Goal: Information Seeking & Learning: Learn about a topic

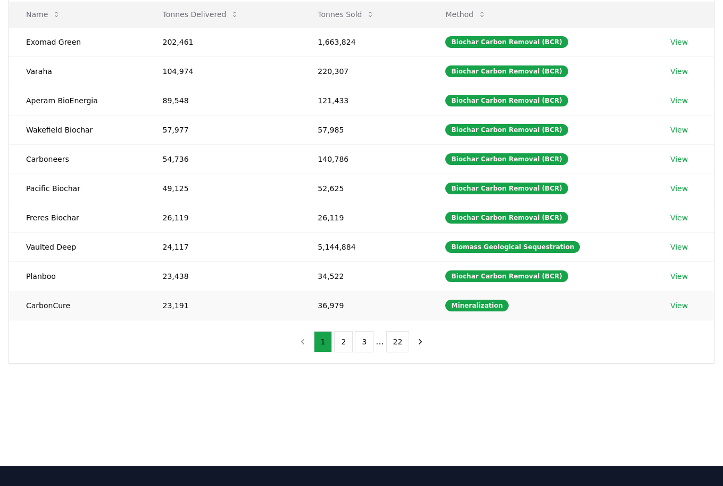
scroll to position [156, 0]
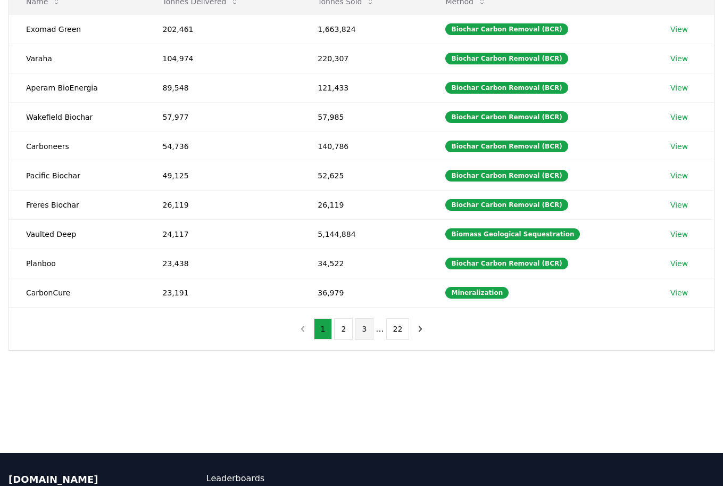
click at [360, 331] on button "3" at bounding box center [364, 328] width 19 height 21
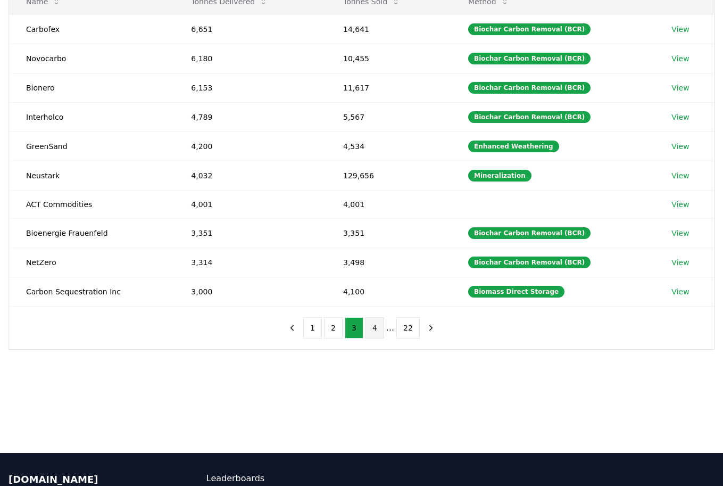
click at [370, 331] on button "4" at bounding box center [374, 327] width 19 height 21
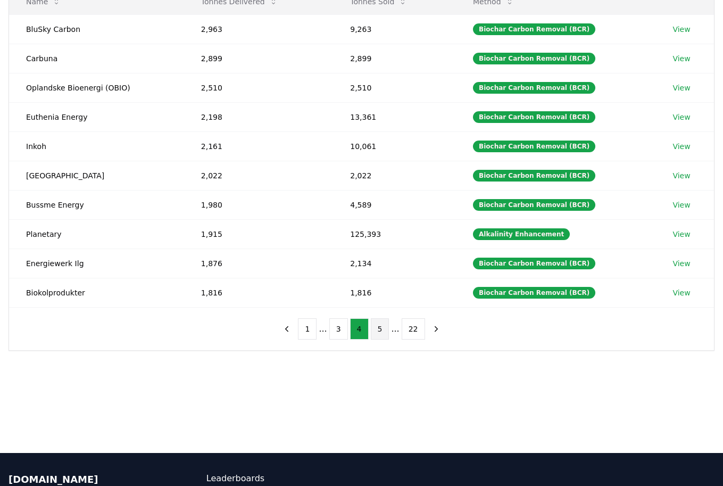
click at [380, 330] on button "5" at bounding box center [380, 328] width 19 height 21
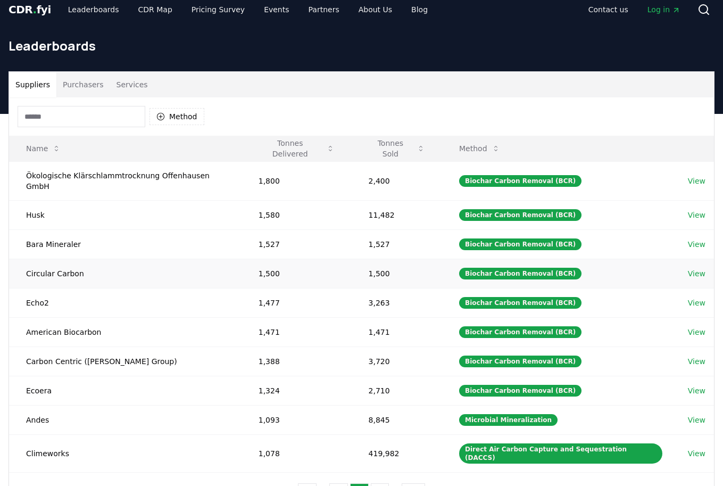
scroll to position [12, 0]
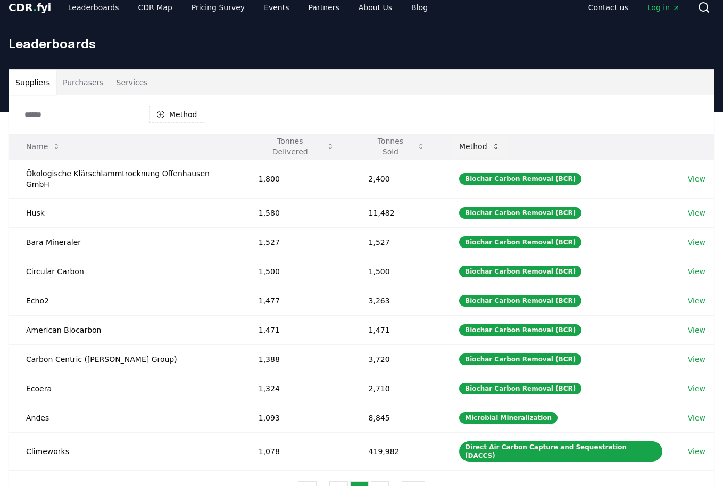
click at [497, 145] on icon at bounding box center [495, 146] width 3 height 5
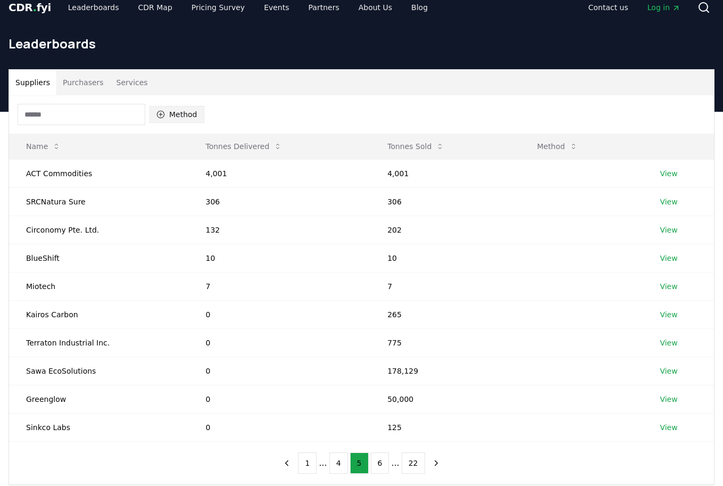
click at [161, 114] on icon "button" at bounding box center [160, 114] width 7 height 7
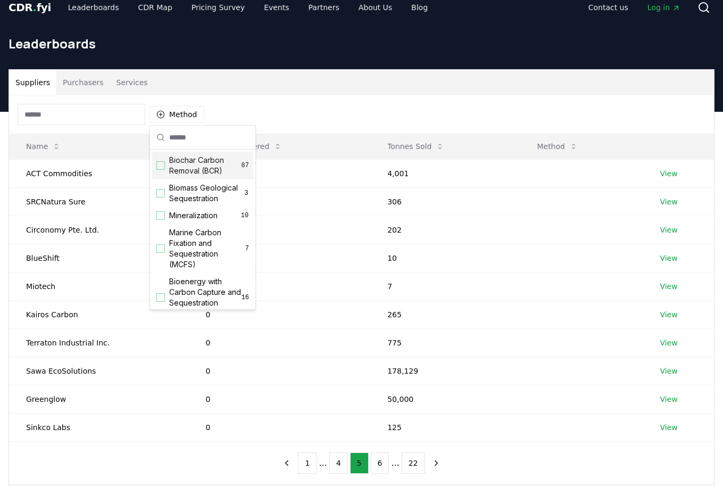
click at [297, 121] on div "Method" at bounding box center [361, 114] width 705 height 38
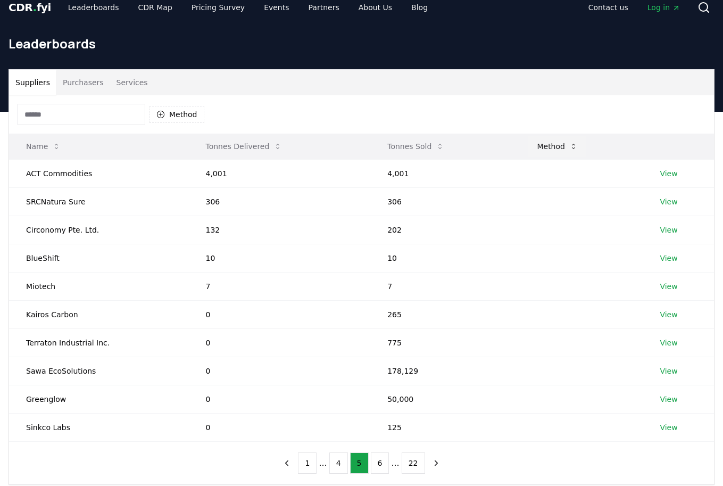
click at [557, 147] on button "Method" at bounding box center [557, 146] width 58 height 21
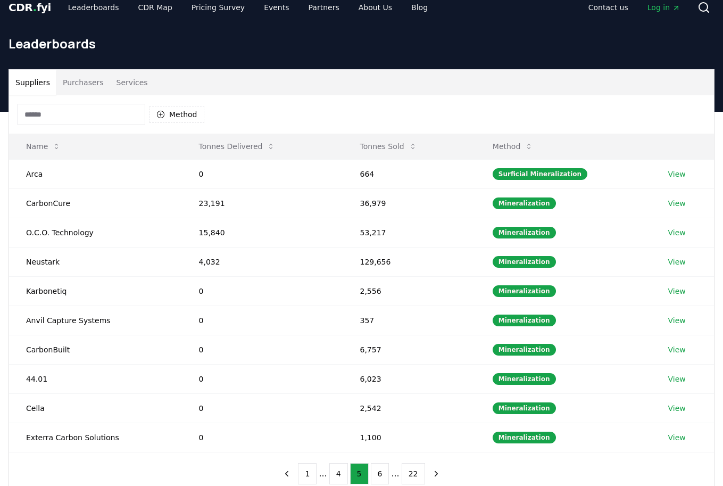
click at [106, 111] on input at bounding box center [82, 114] width 128 height 21
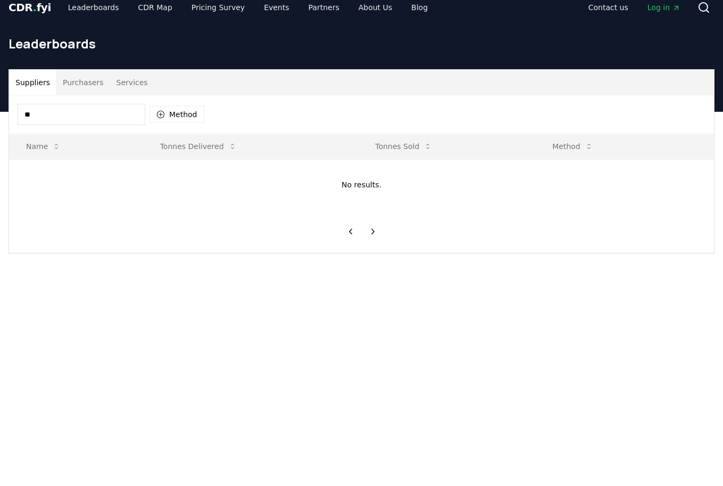
type input "*"
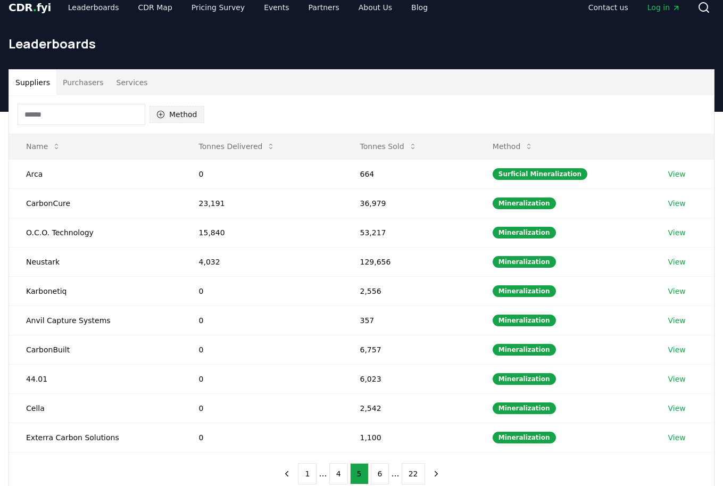
click at [165, 113] on button "Method" at bounding box center [176, 114] width 55 height 17
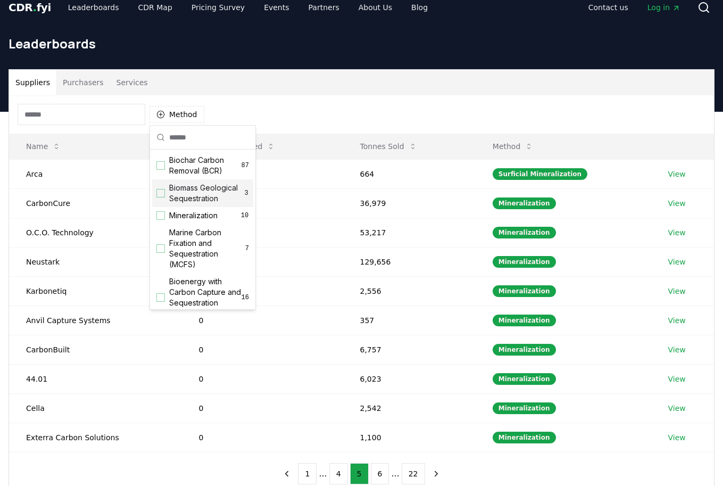
click at [163, 193] on div "Suggestions" at bounding box center [160, 193] width 9 height 9
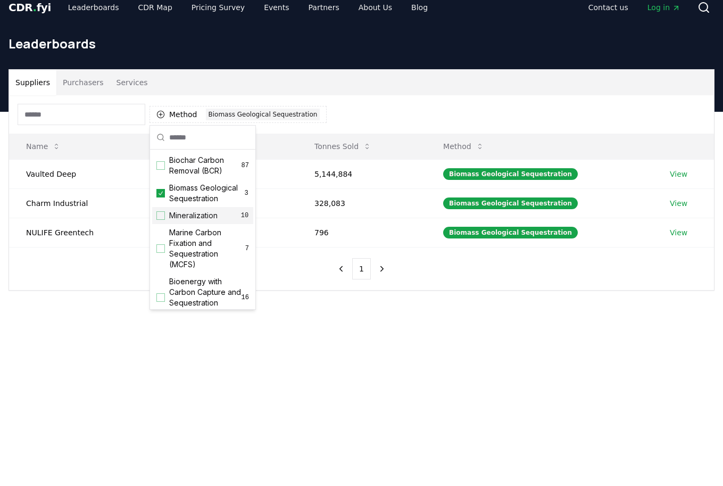
click at [162, 219] on div "Suggestions" at bounding box center [160, 215] width 9 height 9
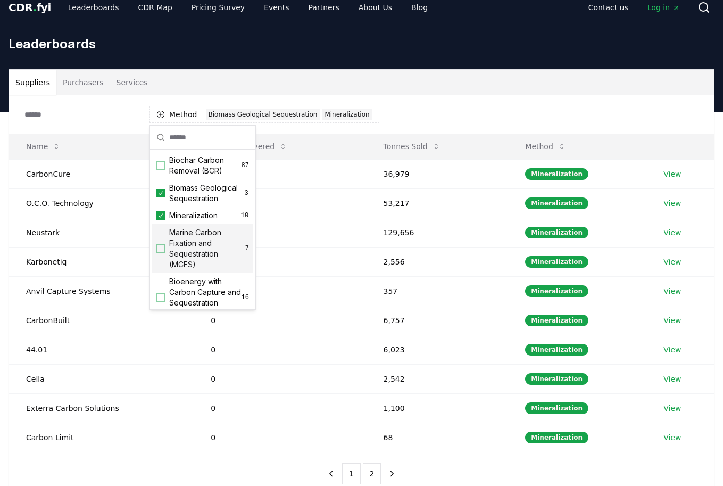
scroll to position [12, 1]
click at [164, 245] on div "Suggestions" at bounding box center [160, 248] width 9 height 9
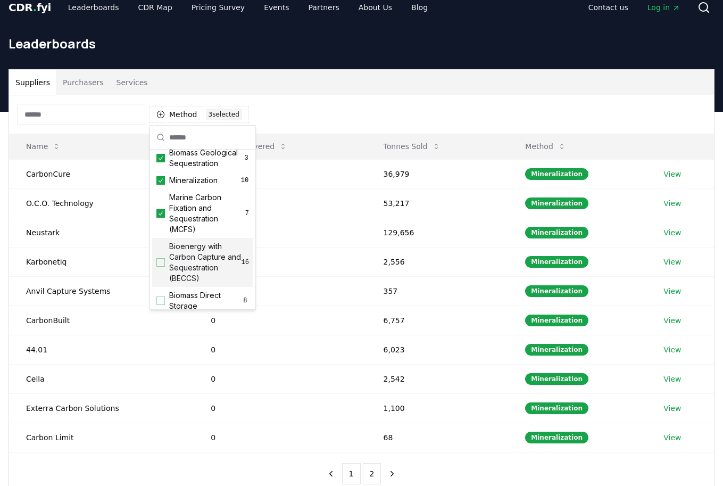
click at [159, 259] on div "Suggestions" at bounding box center [160, 262] width 9 height 9
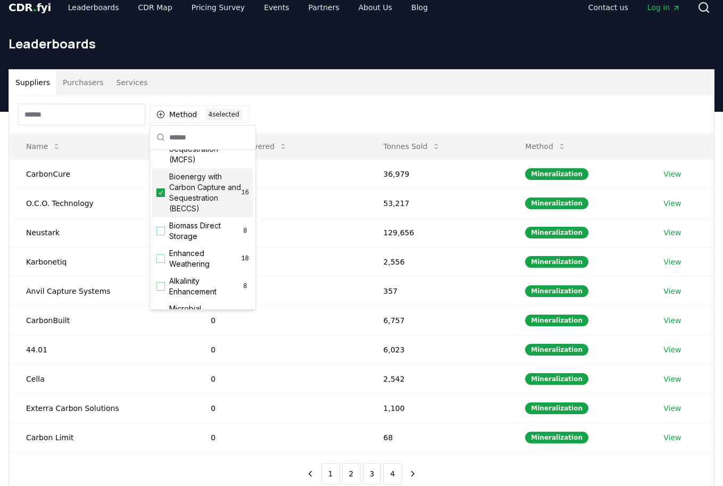
scroll to position [115, 0]
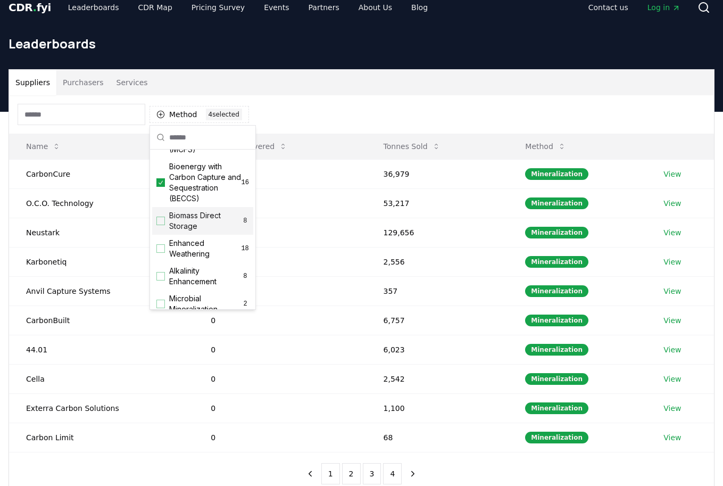
drag, startPoint x: 161, startPoint y: 220, endPoint x: 163, endPoint y: 253, distance: 33.1
click at [161, 220] on div "Suggestions" at bounding box center [160, 221] width 9 height 9
drag, startPoint x: 163, startPoint y: 254, endPoint x: 162, endPoint y: 262, distance: 8.6
click at [163, 254] on div "Enhanced Weathering 18" at bounding box center [202, 249] width 101 height 28
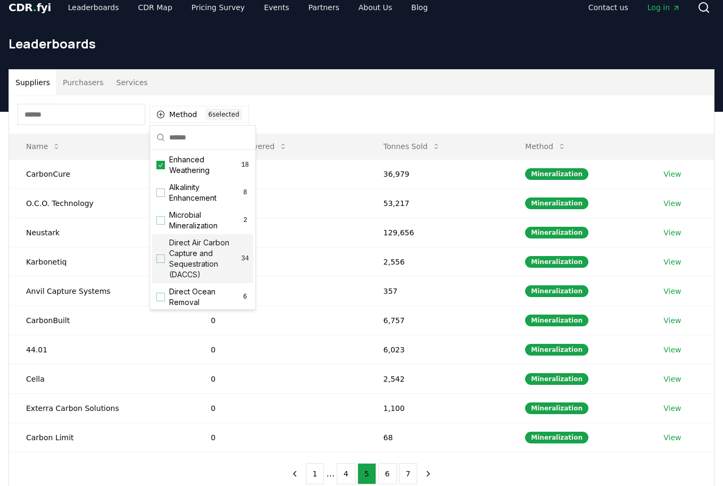
scroll to position [202, 0]
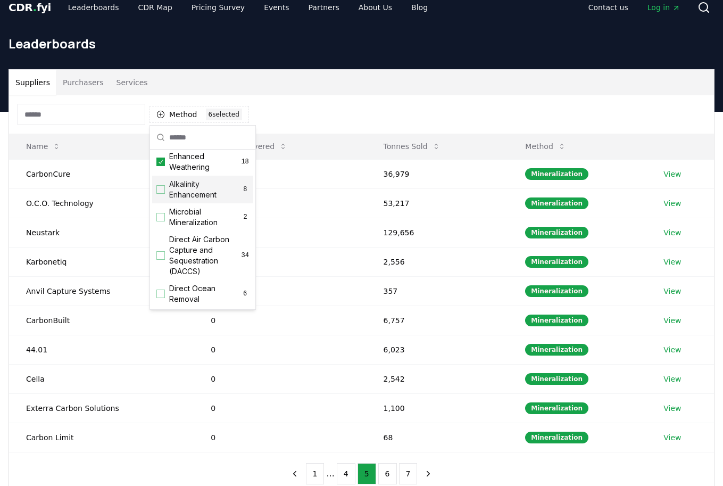
click at [164, 195] on div "Alkalinity Enhancement 8" at bounding box center [202, 190] width 101 height 28
drag, startPoint x: 160, startPoint y: 214, endPoint x: 172, endPoint y: 250, distance: 37.7
click at [160, 214] on div "Suggestions" at bounding box center [160, 217] width 9 height 9
click at [163, 252] on div "Suggestions" at bounding box center [160, 255] width 9 height 9
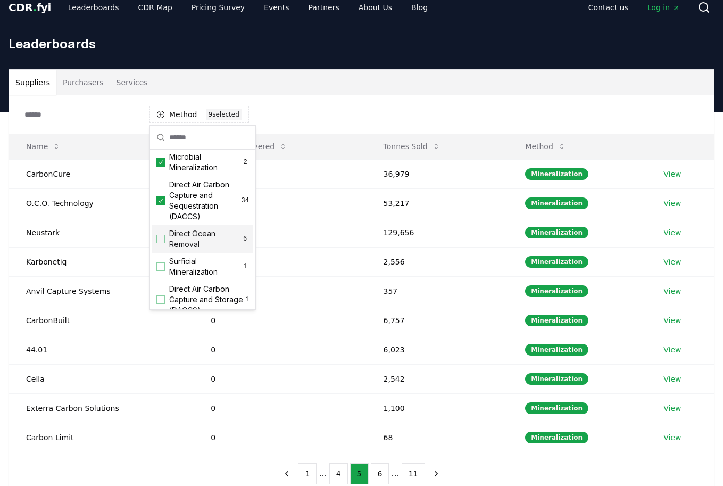
scroll to position [285, 0]
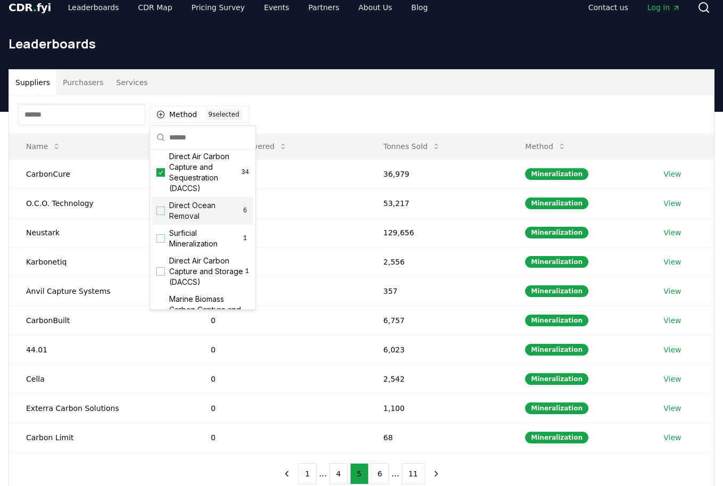
drag, startPoint x: 160, startPoint y: 210, endPoint x: 167, endPoint y: 245, distance: 35.8
click at [160, 210] on div "Suggestions" at bounding box center [160, 210] width 9 height 9
click at [163, 245] on div "Surficial Mineralization 1" at bounding box center [202, 239] width 101 height 28
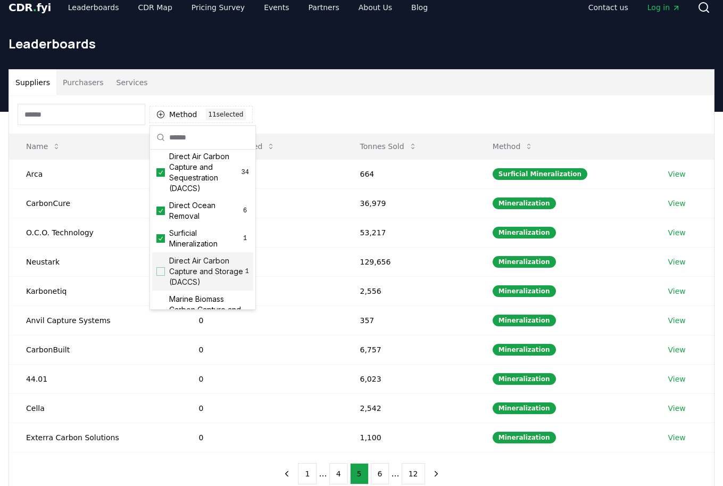
drag, startPoint x: 161, startPoint y: 269, endPoint x: 169, endPoint y: 264, distance: 9.3
click at [161, 268] on div "Suggestions" at bounding box center [160, 271] width 9 height 9
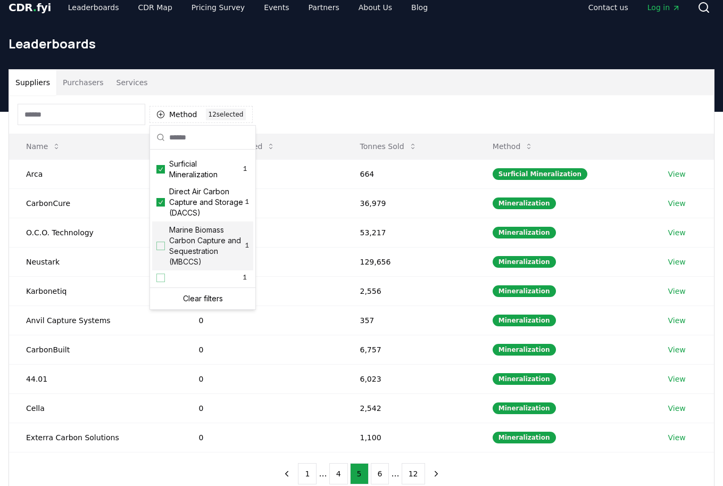
scroll to position [354, 0]
click at [164, 245] on div "Suggestions" at bounding box center [160, 246] width 9 height 9
drag, startPoint x: 159, startPoint y: 278, endPoint x: 169, endPoint y: 269, distance: 13.6
click at [159, 276] on div "Suggestions" at bounding box center [160, 277] width 9 height 9
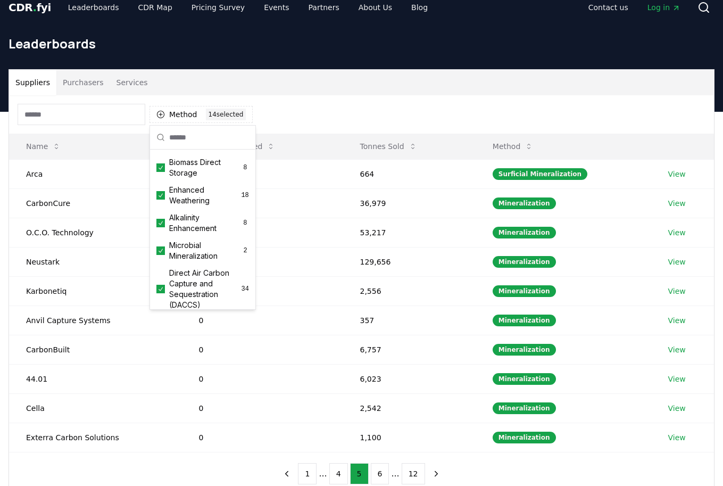
scroll to position [210, 0]
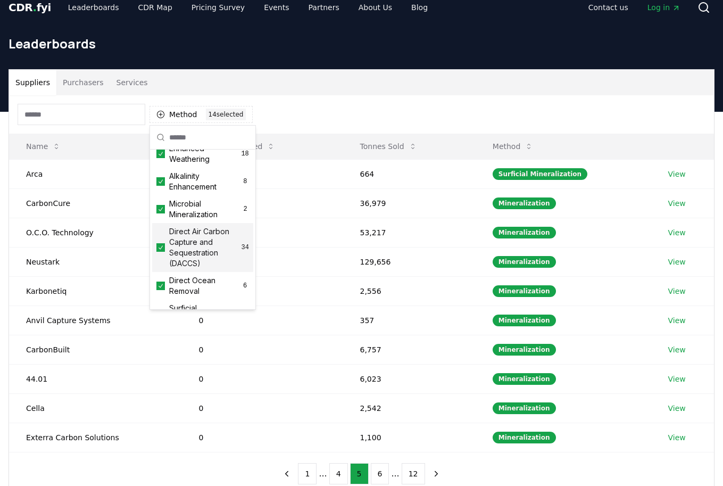
click at [338, 109] on div "Method 14 14 selected" at bounding box center [361, 114] width 705 height 38
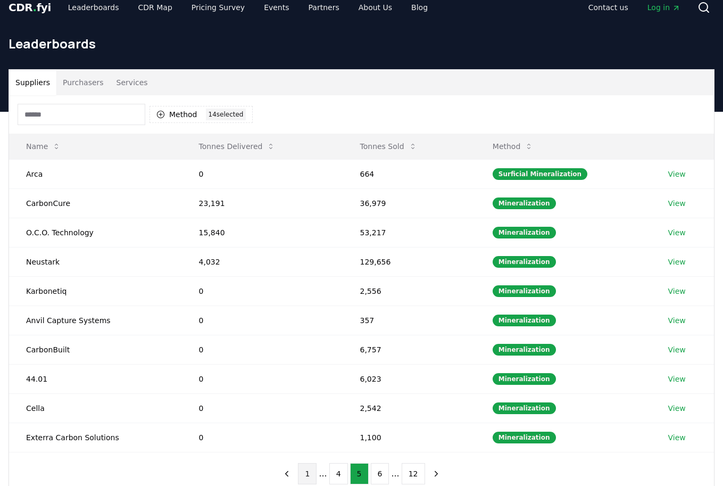
click at [302, 472] on button "1" at bounding box center [307, 473] width 19 height 21
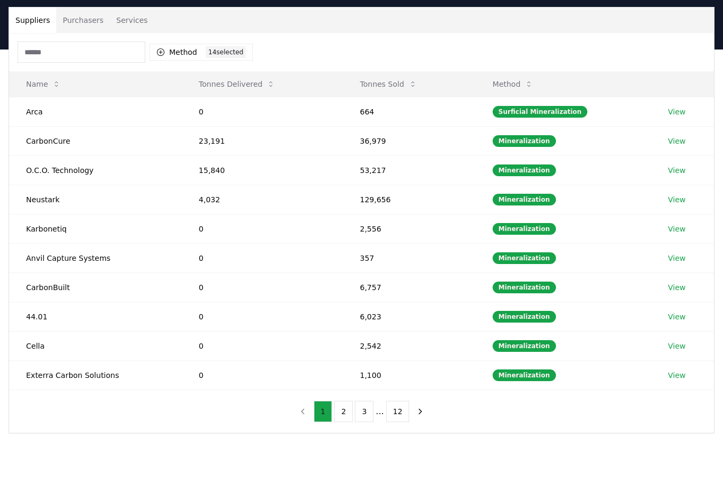
scroll to position [75, 1]
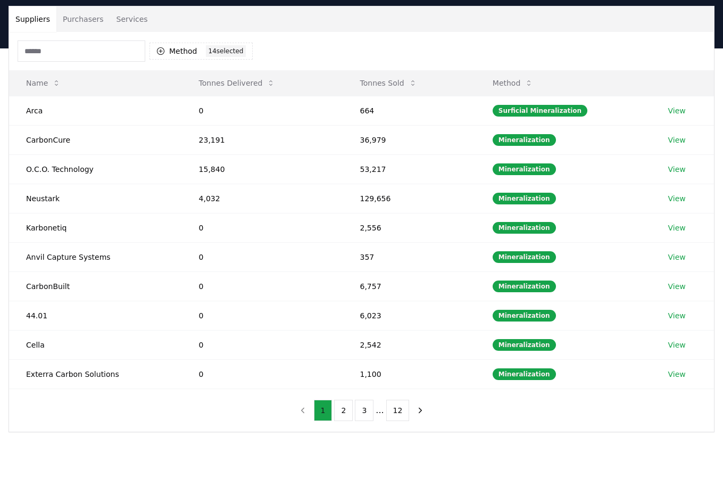
click at [325, 414] on button "1" at bounding box center [323, 410] width 19 height 21
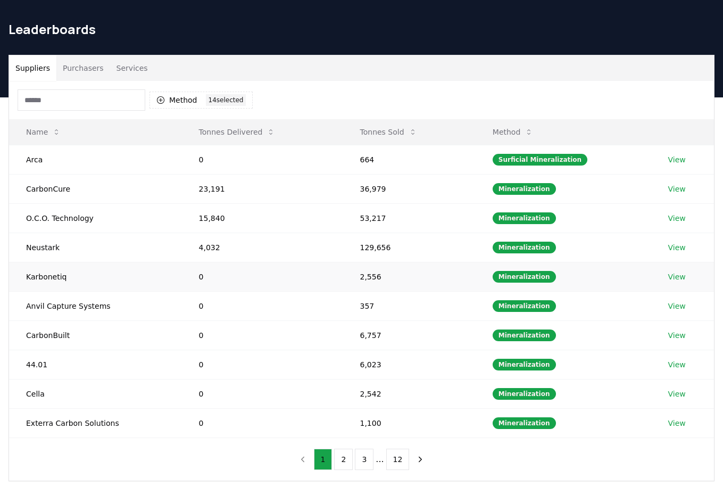
scroll to position [27, 0]
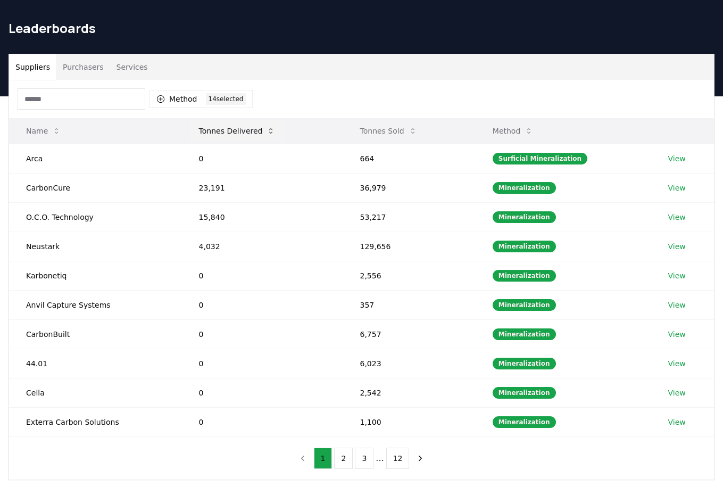
click at [267, 129] on icon at bounding box center [271, 131] width 9 height 9
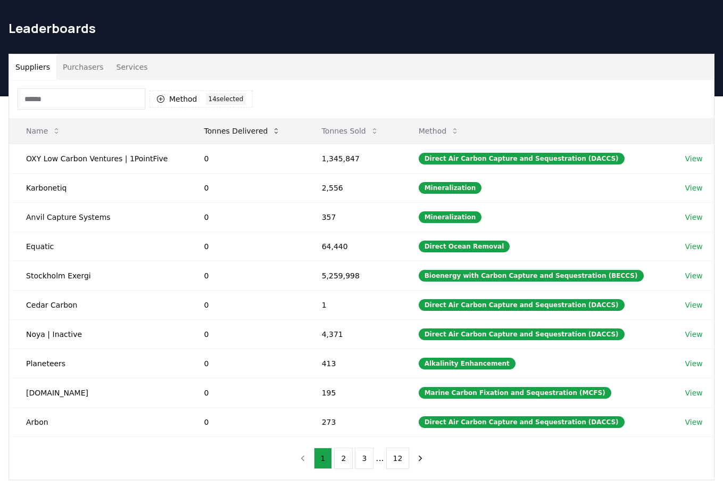
click at [272, 130] on icon at bounding box center [276, 131] width 9 height 9
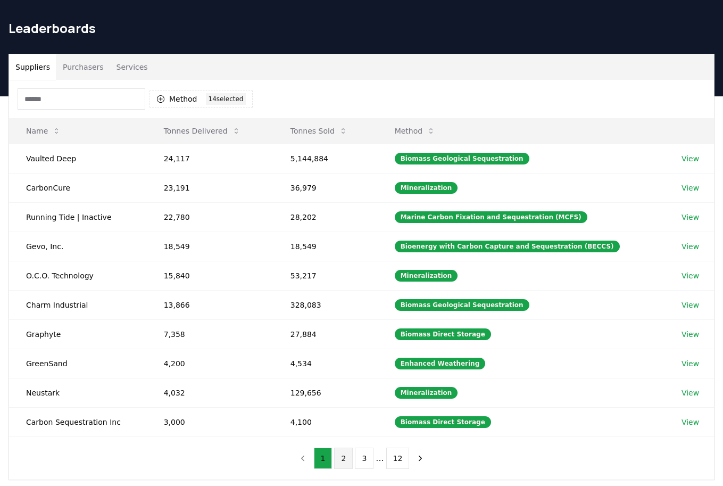
click at [346, 462] on button "2" at bounding box center [343, 457] width 19 height 21
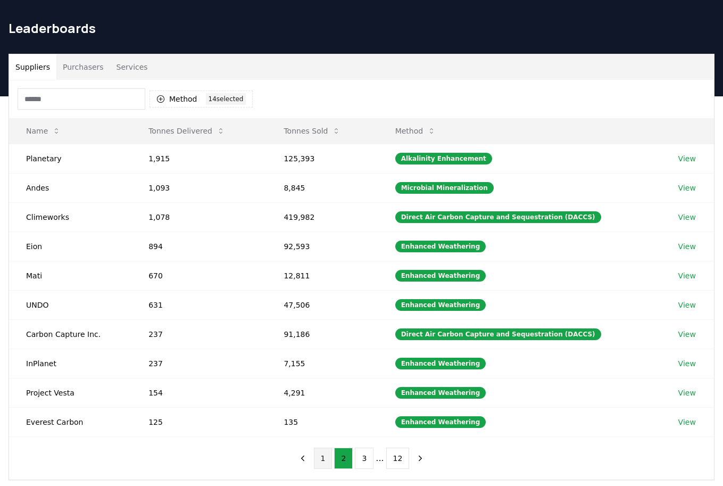
click at [327, 461] on button "1" at bounding box center [323, 457] width 19 height 21
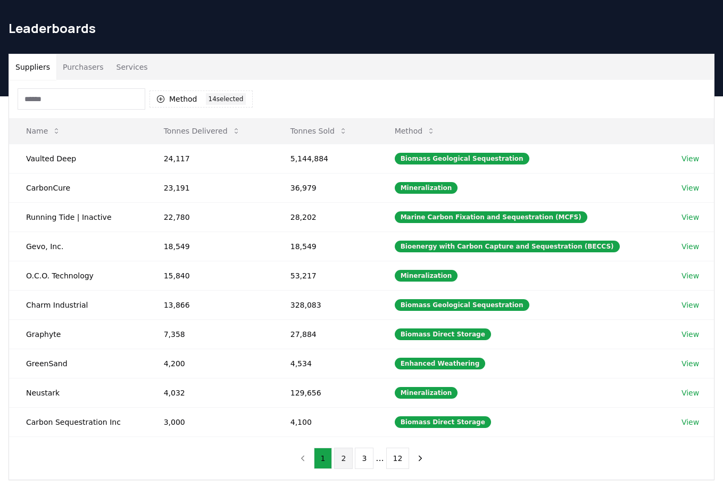
scroll to position [26, 1]
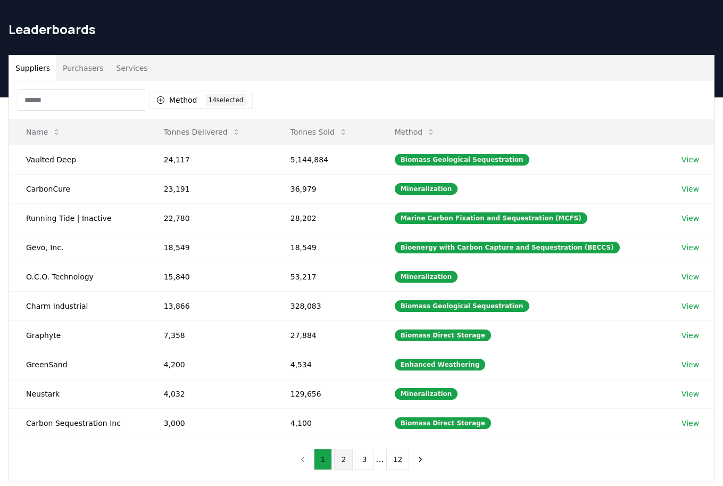
click at [340, 460] on button "2" at bounding box center [343, 458] width 19 height 21
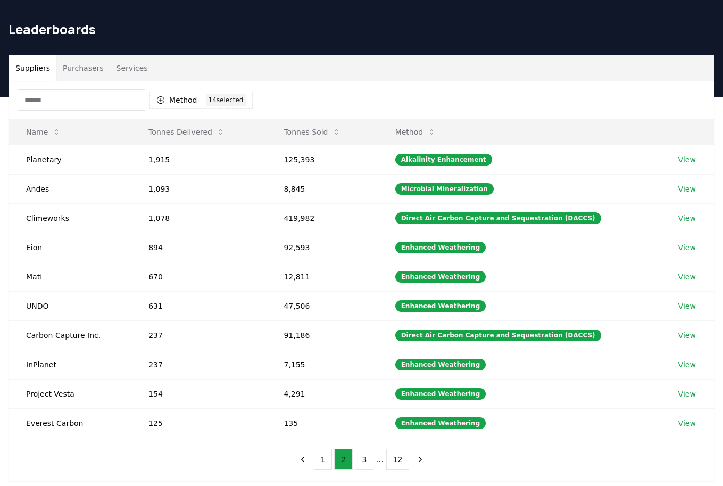
scroll to position [26, 0]
click at [321, 461] on button "1" at bounding box center [323, 458] width 19 height 21
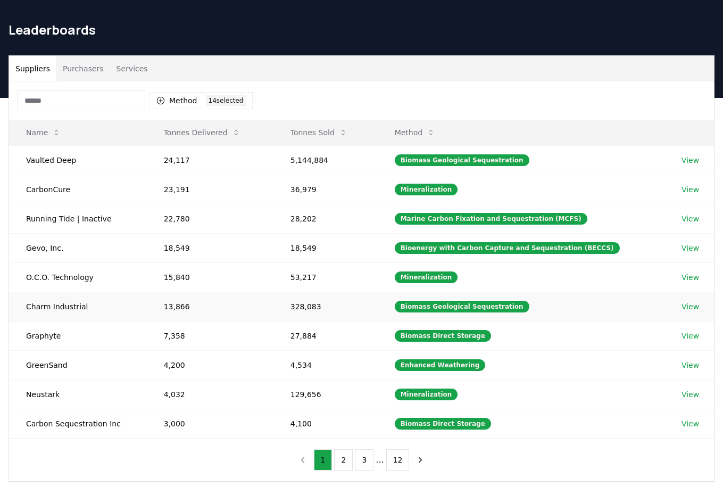
scroll to position [24, 0]
